Goal: Book appointment/travel/reservation

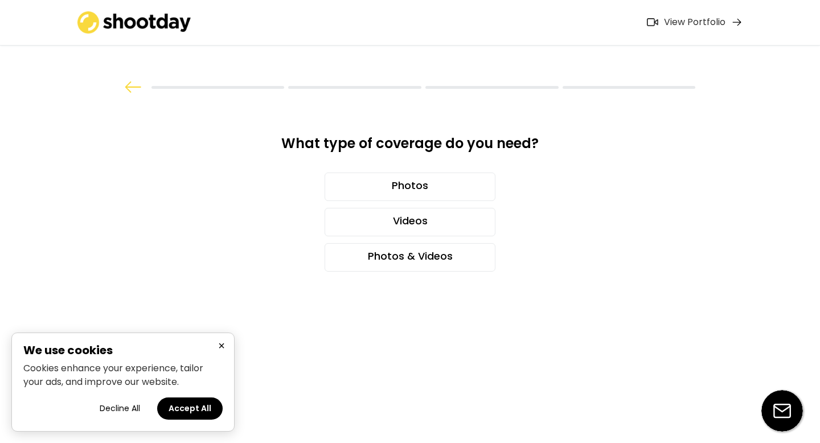
click at [203, 352] on h2 "We use cookies" at bounding box center [122, 349] width 199 height 11
click at [369, 188] on div "Photos" at bounding box center [410, 187] width 171 height 28
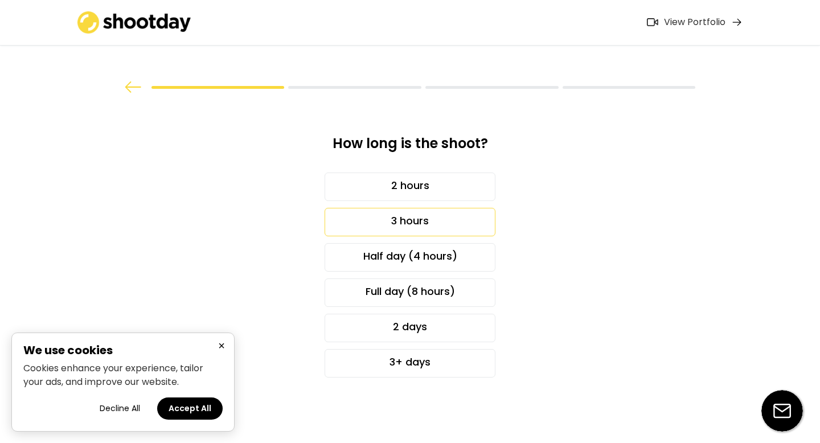
click at [384, 226] on div "3 hours" at bounding box center [410, 222] width 171 height 28
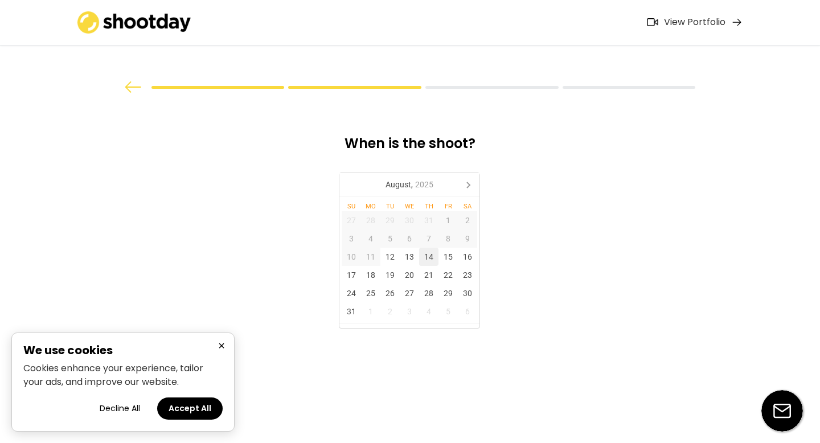
click at [422, 255] on div "14" at bounding box center [428, 257] width 19 height 18
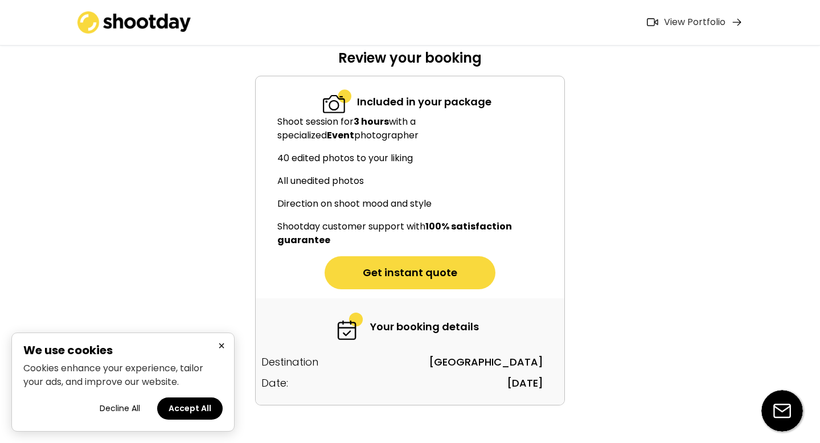
scroll to position [83, 0]
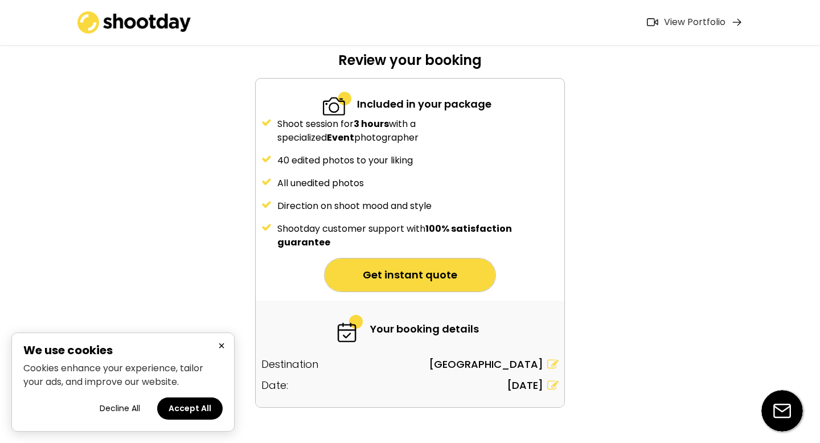
click at [440, 268] on button "Get instant quote" at bounding box center [410, 275] width 171 height 33
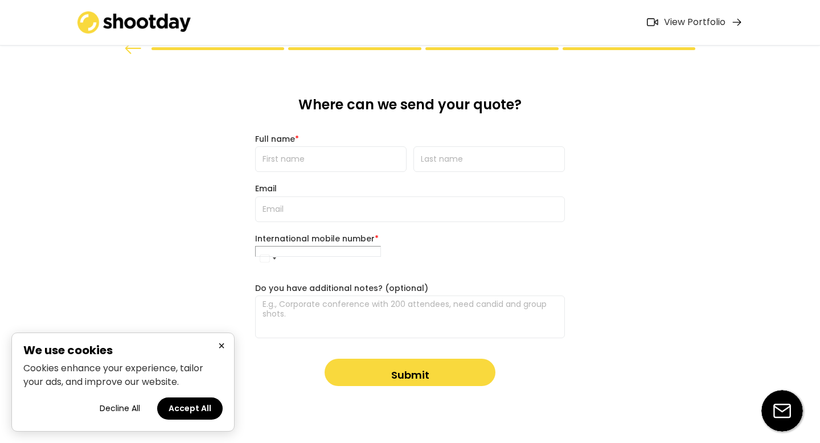
scroll to position [0, 0]
